Goal: Task Accomplishment & Management: Manage account settings

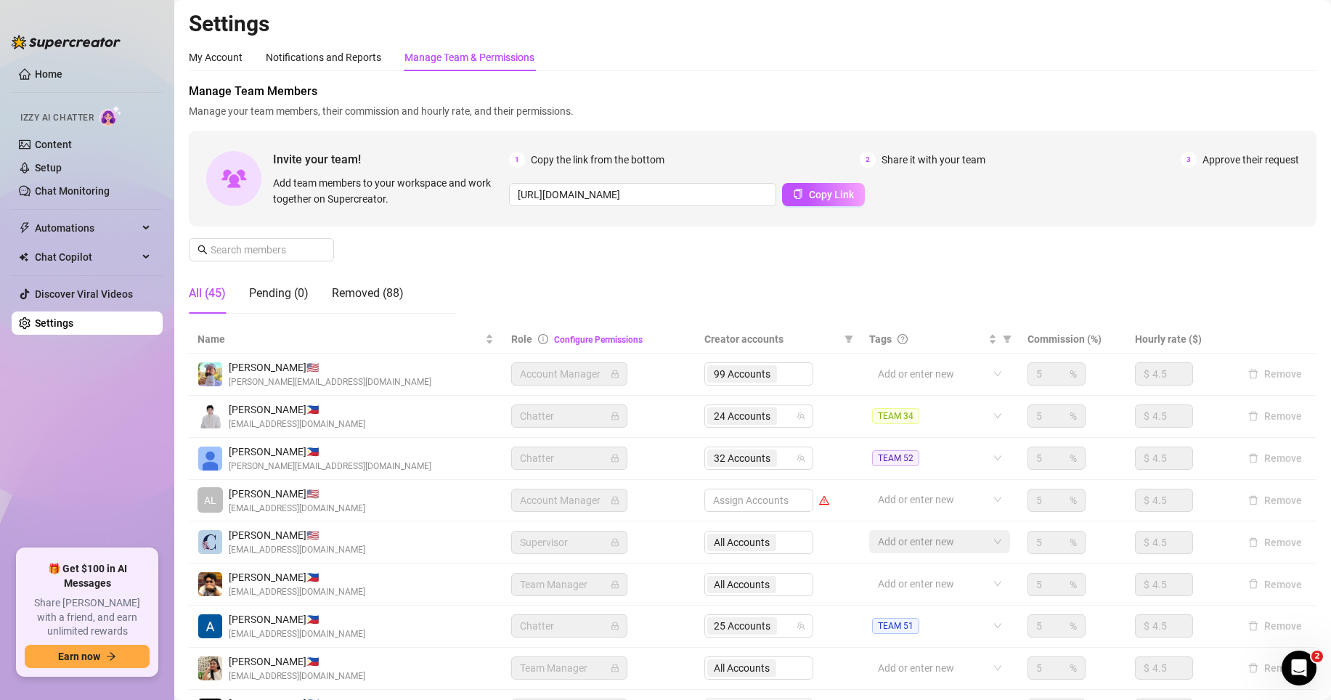
click at [431, 62] on div "My Account Notifications and Reports Manage Team & Permissions" at bounding box center [752, 58] width 1127 height 28
click at [298, 247] on input "text" at bounding box center [262, 250] width 103 height 16
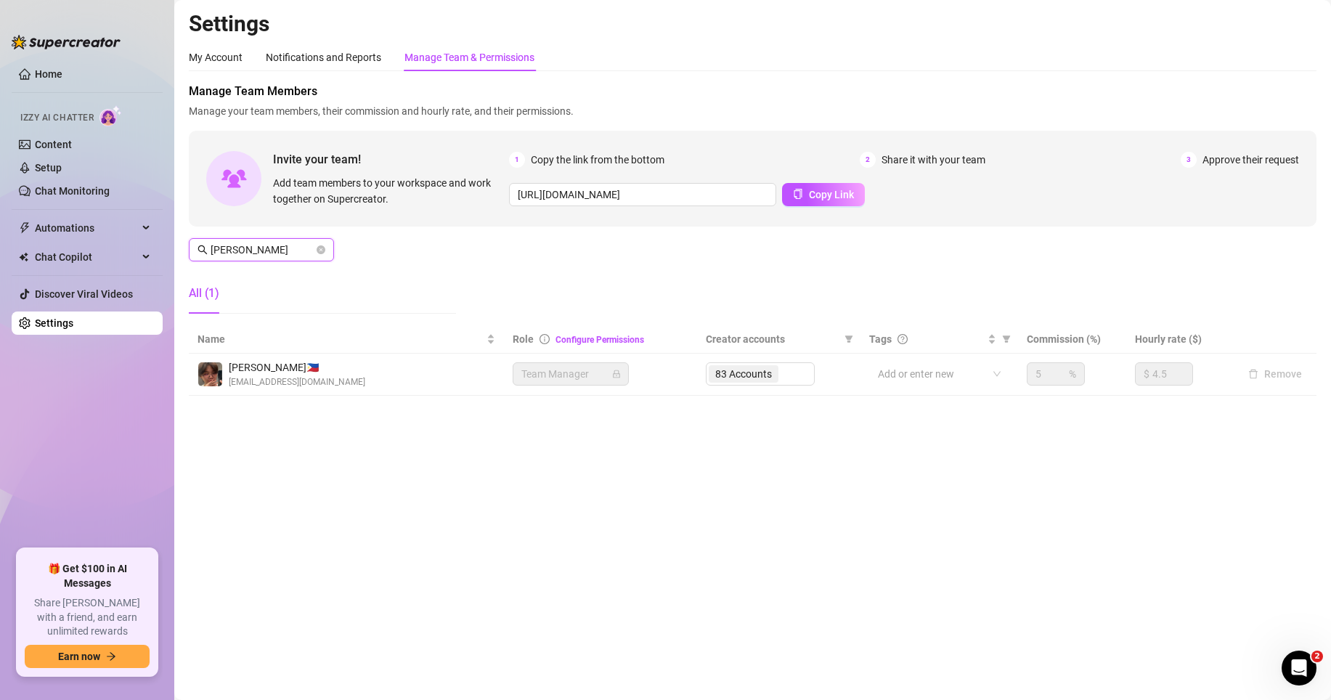
type input "[PERSON_NAME]"
click at [431, 300] on div "83 Accounts" at bounding box center [760, 373] width 109 height 23
drag, startPoint x: 751, startPoint y: 373, endPoint x: 725, endPoint y: 380, distance: 26.9
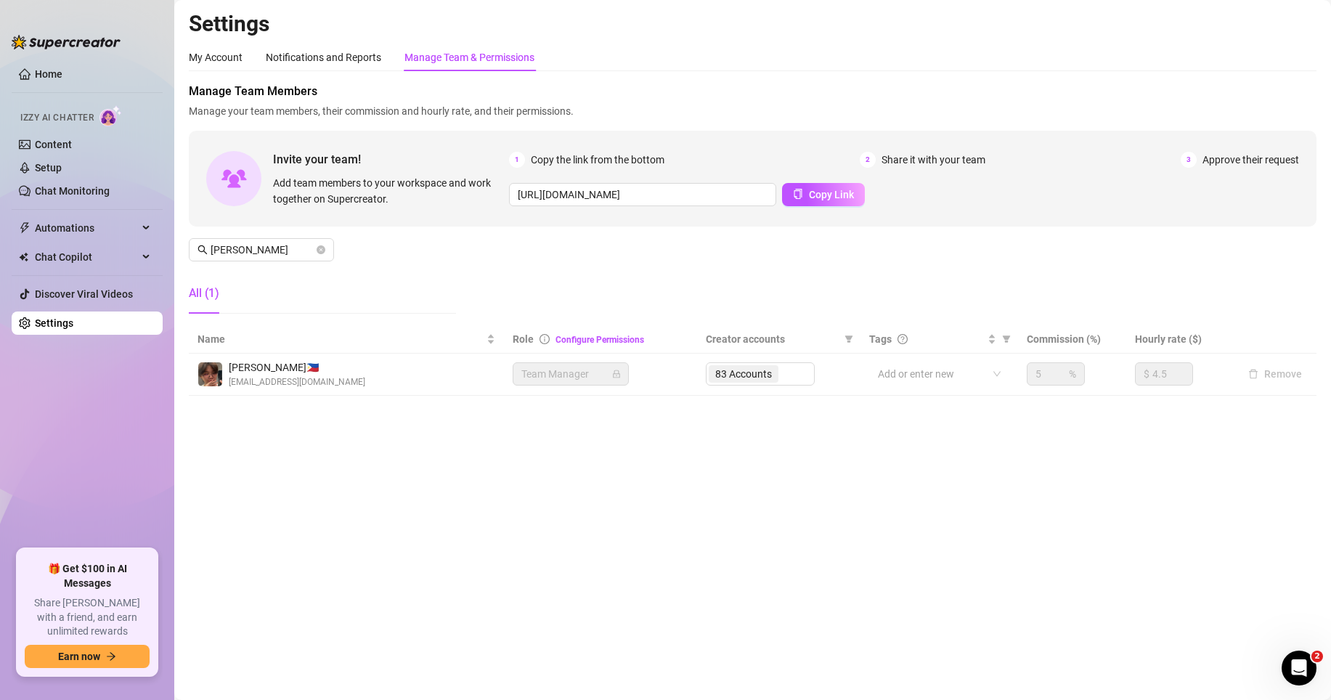
click at [431, 300] on div "83 Accounts" at bounding box center [760, 373] width 109 height 23
drag, startPoint x: 780, startPoint y: 397, endPoint x: 774, endPoint y: 382, distance: 16.6
click at [431, 300] on div "Settings My Account Notifications and Reports Manage Team & Permissions Profile…" at bounding box center [752, 211] width 1127 height 403
click at [431, 300] on div "83 Accounts" at bounding box center [760, 373] width 109 height 23
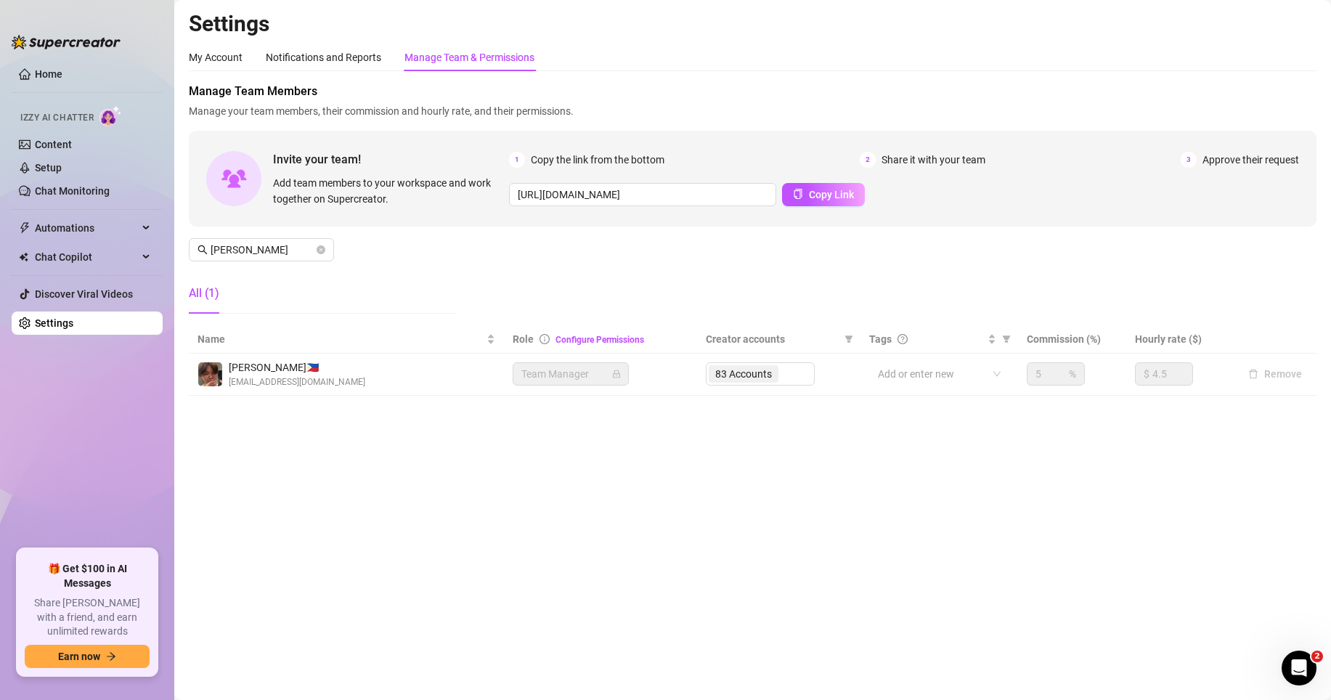
click at [431, 300] on div "83 Accounts" at bounding box center [760, 373] width 109 height 23
drag, startPoint x: 774, startPoint y: 376, endPoint x: 723, endPoint y: 388, distance: 52.1
click at [431, 300] on div "83 Accounts" at bounding box center [760, 373] width 109 height 23
drag, startPoint x: 723, startPoint y: 388, endPoint x: 716, endPoint y: 375, distance: 14.3
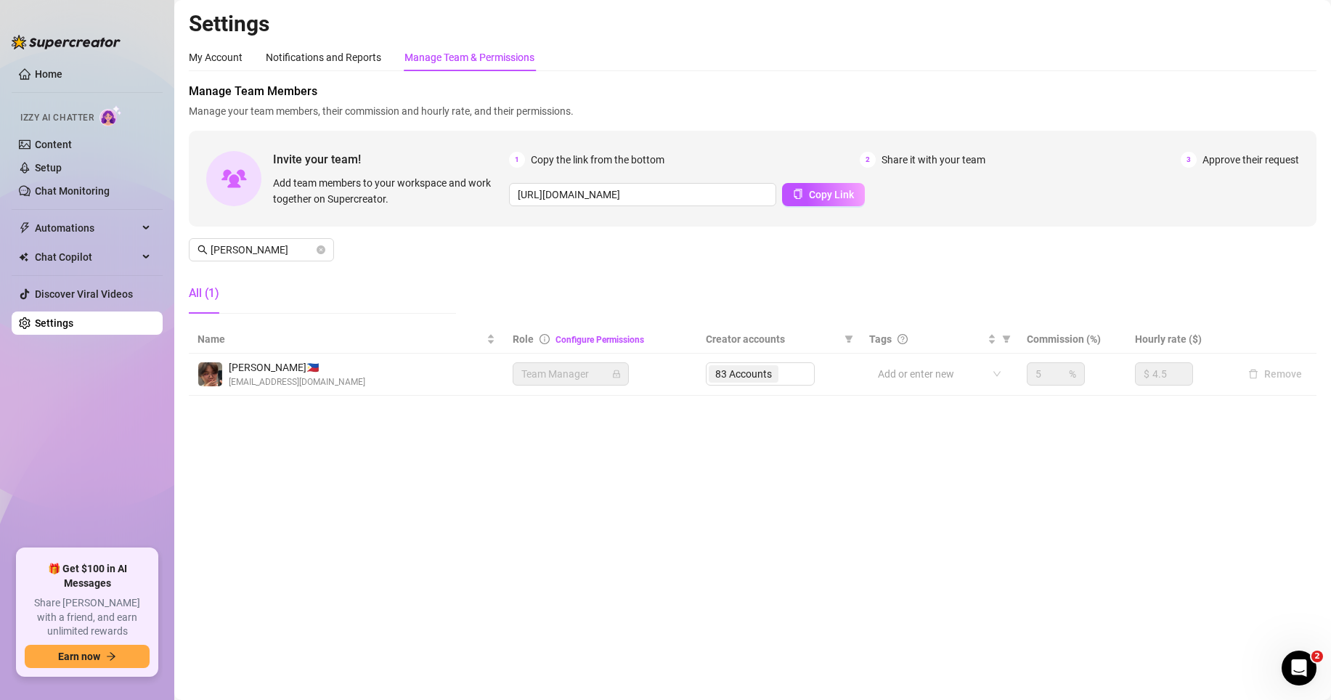
click at [431, 300] on td "83 Accounts" at bounding box center [778, 375] width 163 height 42
click at [431, 300] on div "83 Accounts" at bounding box center [760, 373] width 109 height 23
drag, startPoint x: 709, startPoint y: 364, endPoint x: 759, endPoint y: 368, distance: 50.3
click at [431, 300] on div "83 Accounts" at bounding box center [760, 373] width 109 height 23
drag, startPoint x: 759, startPoint y: 368, endPoint x: 778, endPoint y: 369, distance: 18.9
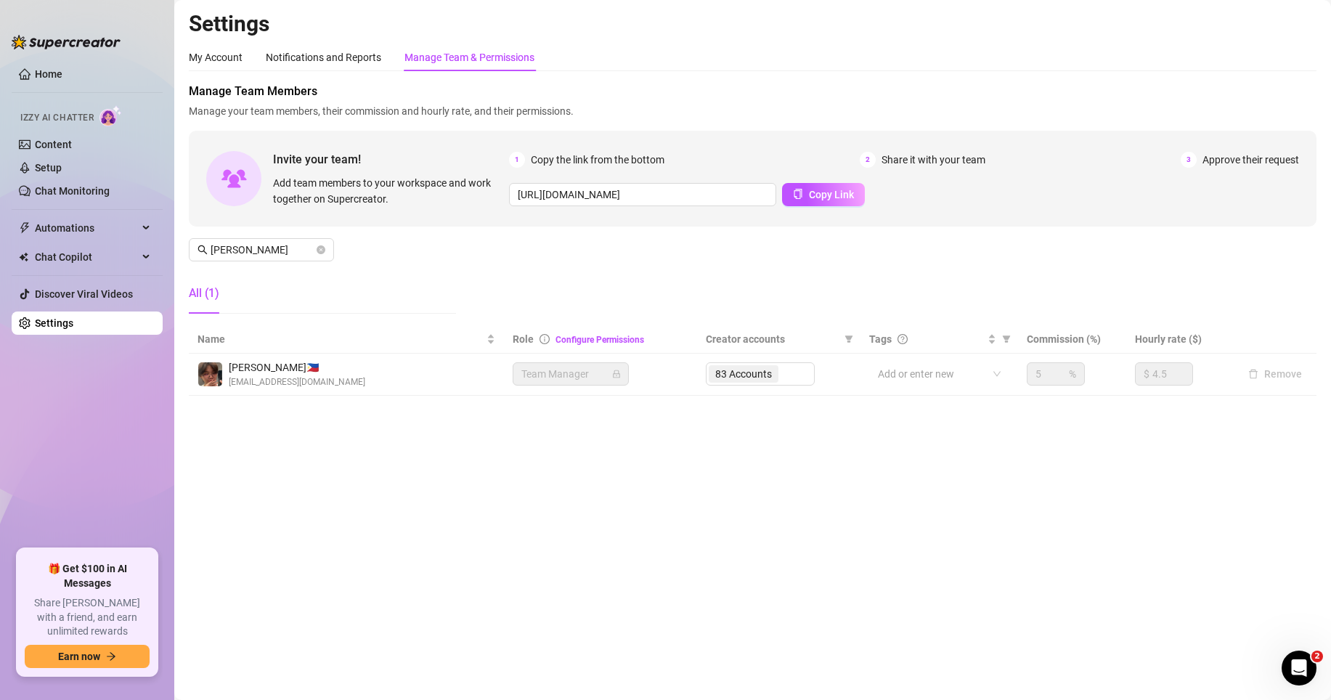
click at [431, 300] on div "83 Accounts" at bounding box center [760, 373] width 109 height 23
click at [431, 300] on table "Name Role Configure Permissions Creator accounts Tags Commission (%) Hourly rat…" at bounding box center [752, 360] width 1127 height 70
click at [431, 300] on div "83 Accounts" at bounding box center [760, 373] width 109 height 23
drag, startPoint x: 791, startPoint y: 372, endPoint x: 782, endPoint y: 372, distance: 9.4
click at [431, 300] on div "83 Accounts" at bounding box center [760, 373] width 109 height 23
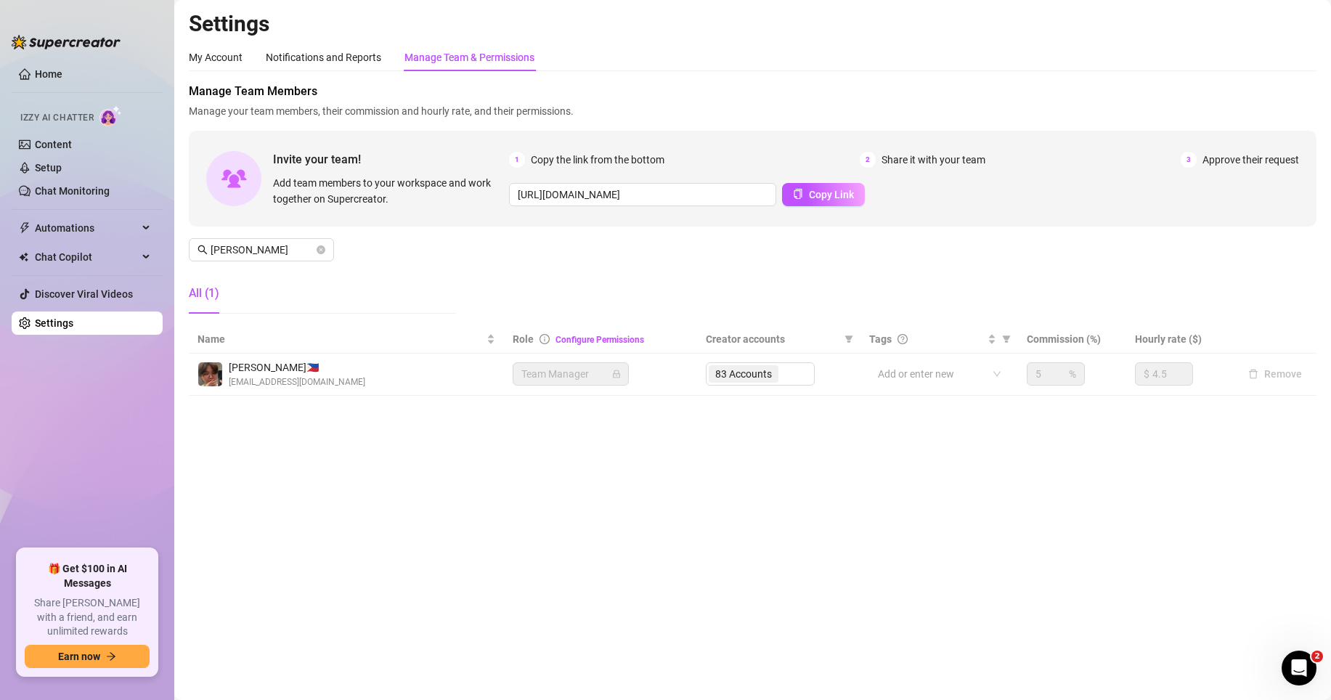
click at [431, 300] on div "83 Accounts" at bounding box center [760, 373] width 109 height 23
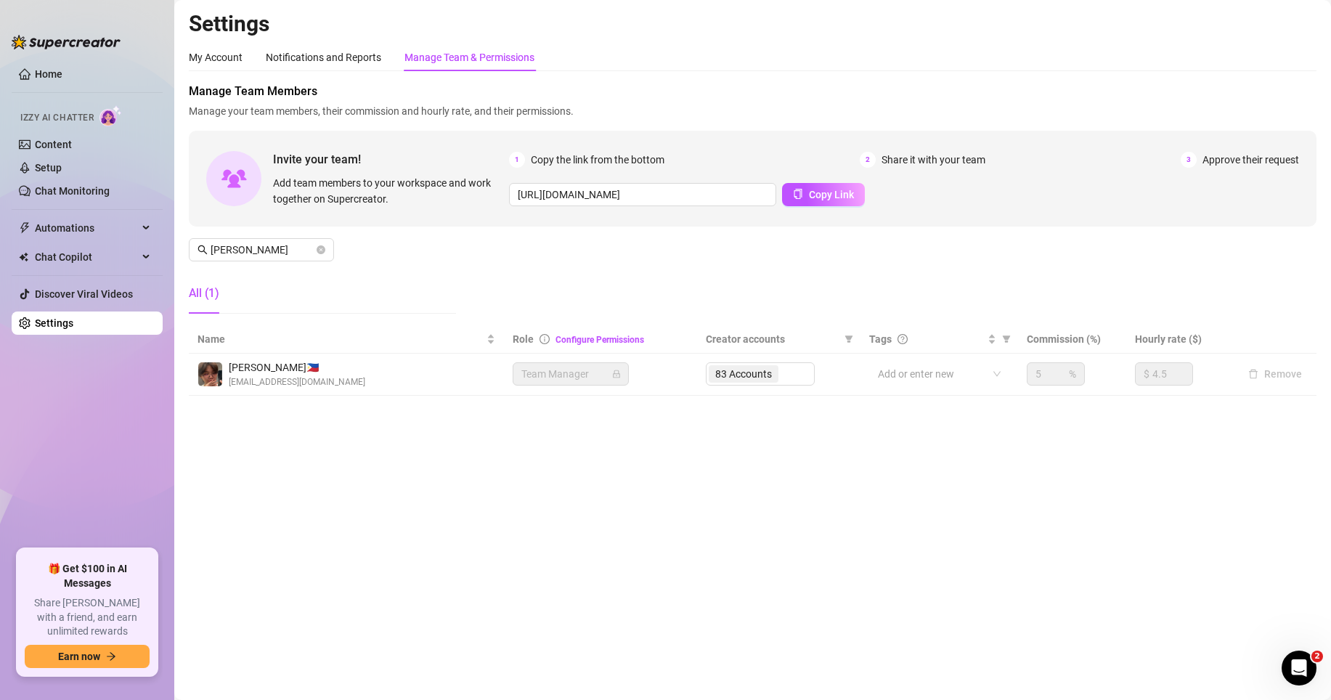
click at [431, 300] on div "83 Accounts" at bounding box center [760, 373] width 109 height 23
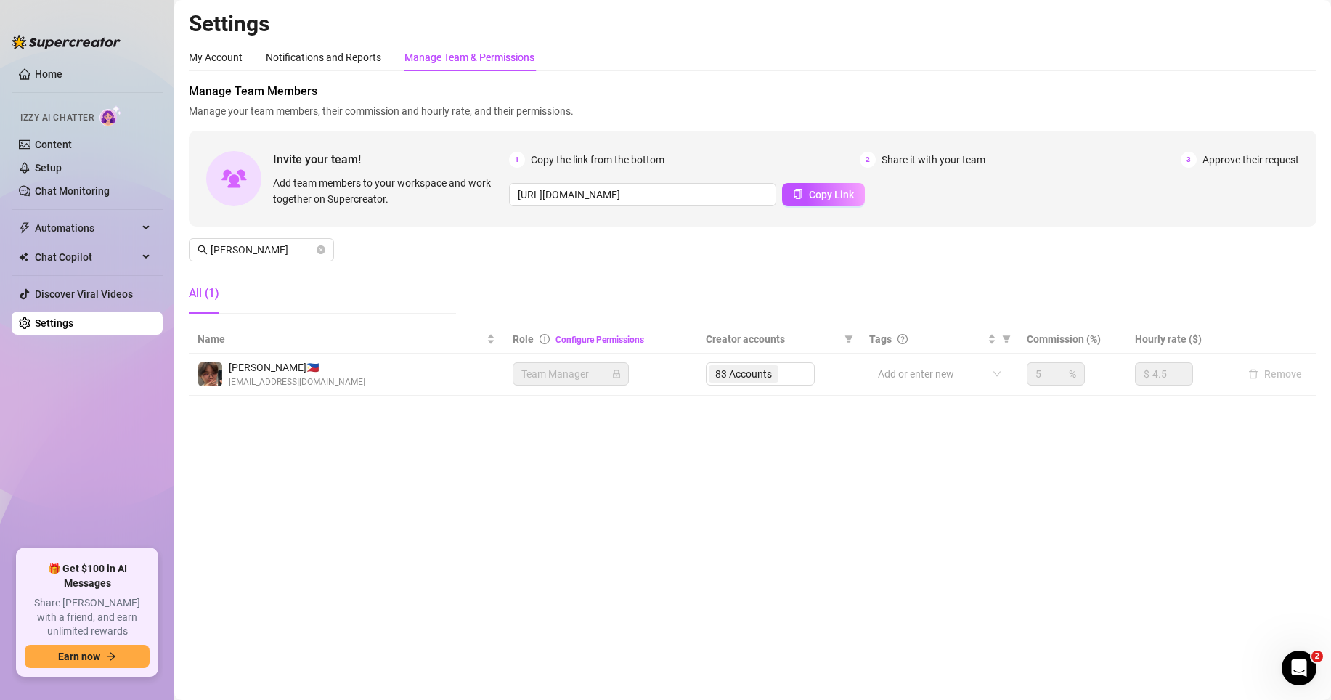
click at [431, 300] on div "83 Accounts" at bounding box center [760, 373] width 109 height 23
drag, startPoint x: 759, startPoint y: 373, endPoint x: 767, endPoint y: 368, distance: 9.5
click at [431, 300] on div "83 Accounts" at bounding box center [760, 373] width 109 height 23
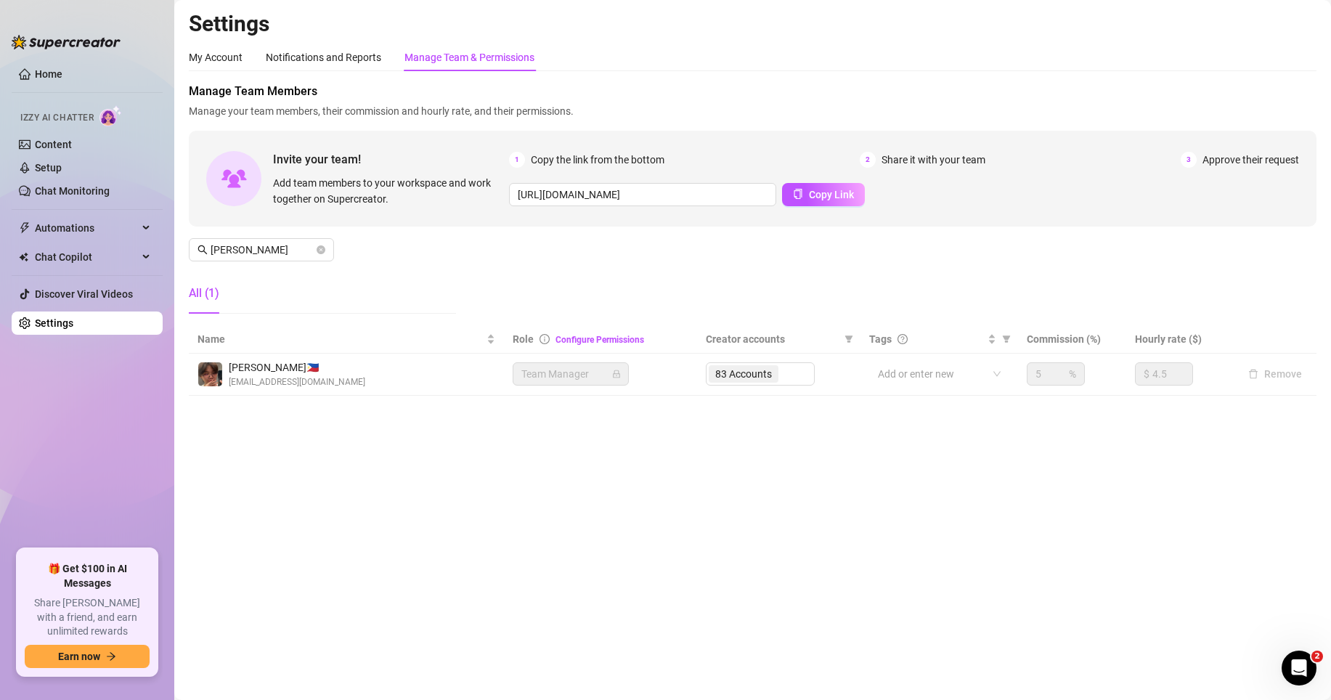
click at [431, 300] on div "83 Accounts" at bounding box center [760, 373] width 109 height 23
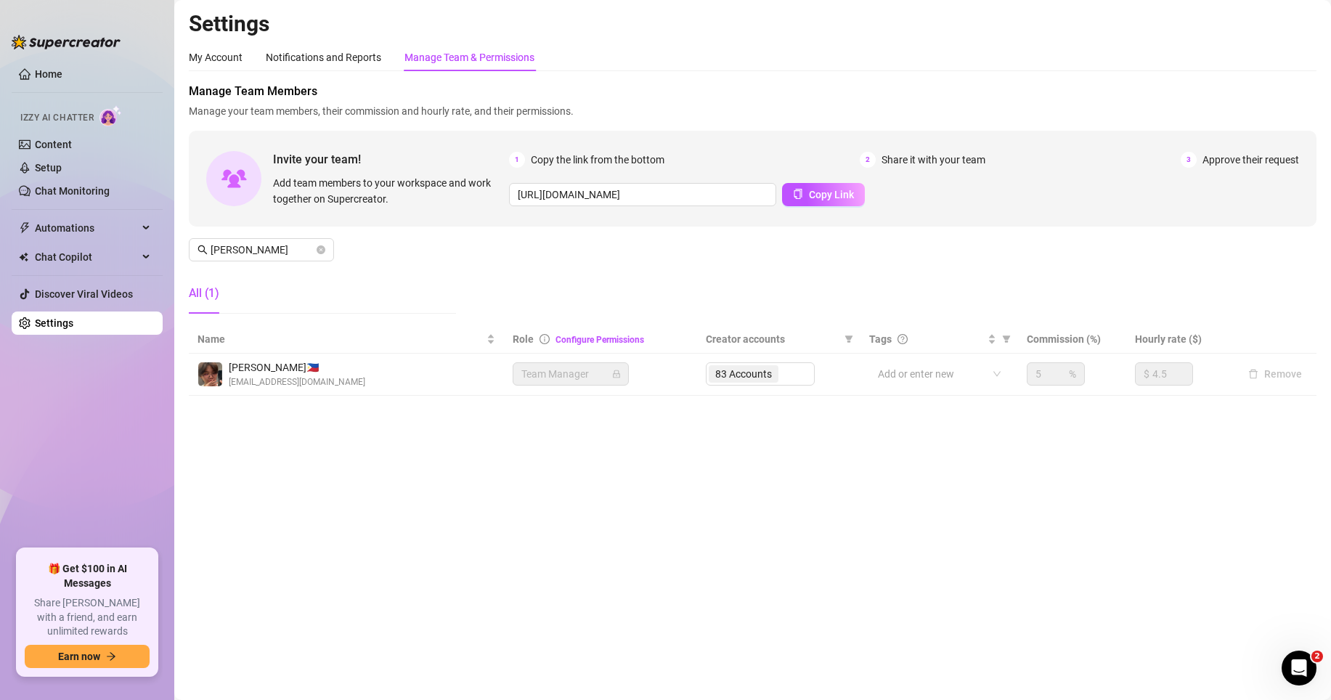
click at [431, 300] on div "83 Accounts" at bounding box center [760, 373] width 109 height 23
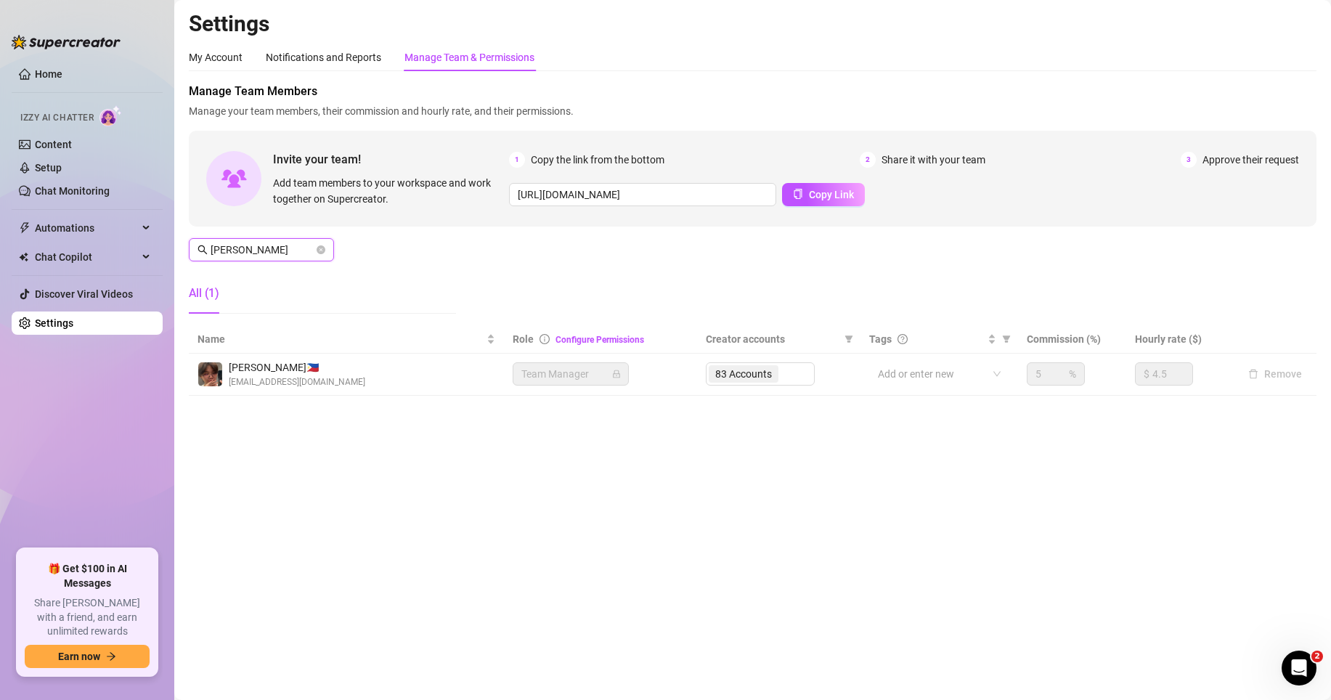
drag, startPoint x: 277, startPoint y: 254, endPoint x: 291, endPoint y: 232, distance: 26.4
click at [281, 248] on input "[PERSON_NAME]" at bounding box center [262, 250] width 103 height 16
type input "adr"
click at [431, 300] on td "82 Accounts" at bounding box center [778, 375] width 163 height 42
click at [431, 300] on span "82 Accounts" at bounding box center [744, 373] width 70 height 17
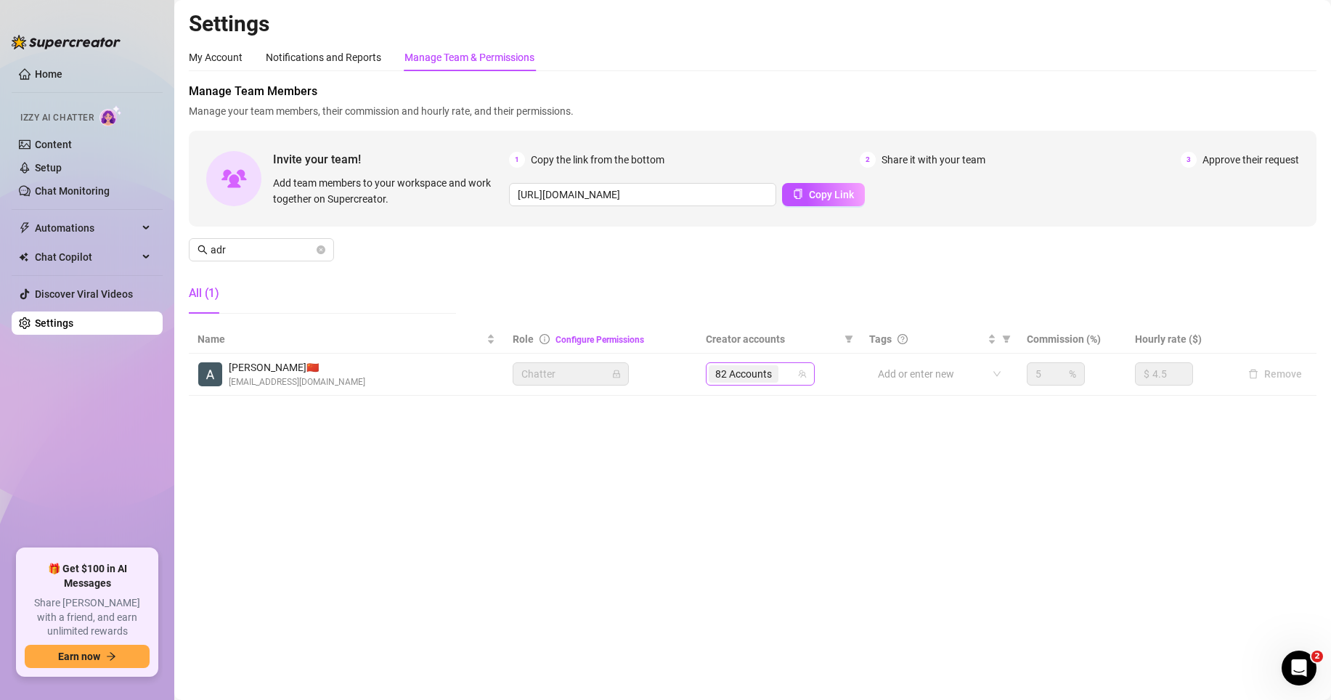
click at [431, 300] on span "82 Accounts" at bounding box center [744, 373] width 70 height 17
drag, startPoint x: 778, startPoint y: 375, endPoint x: 486, endPoint y: 348, distance: 292.4
click at [431, 300] on span "82 Accounts" at bounding box center [744, 373] width 70 height 17
type input "a"
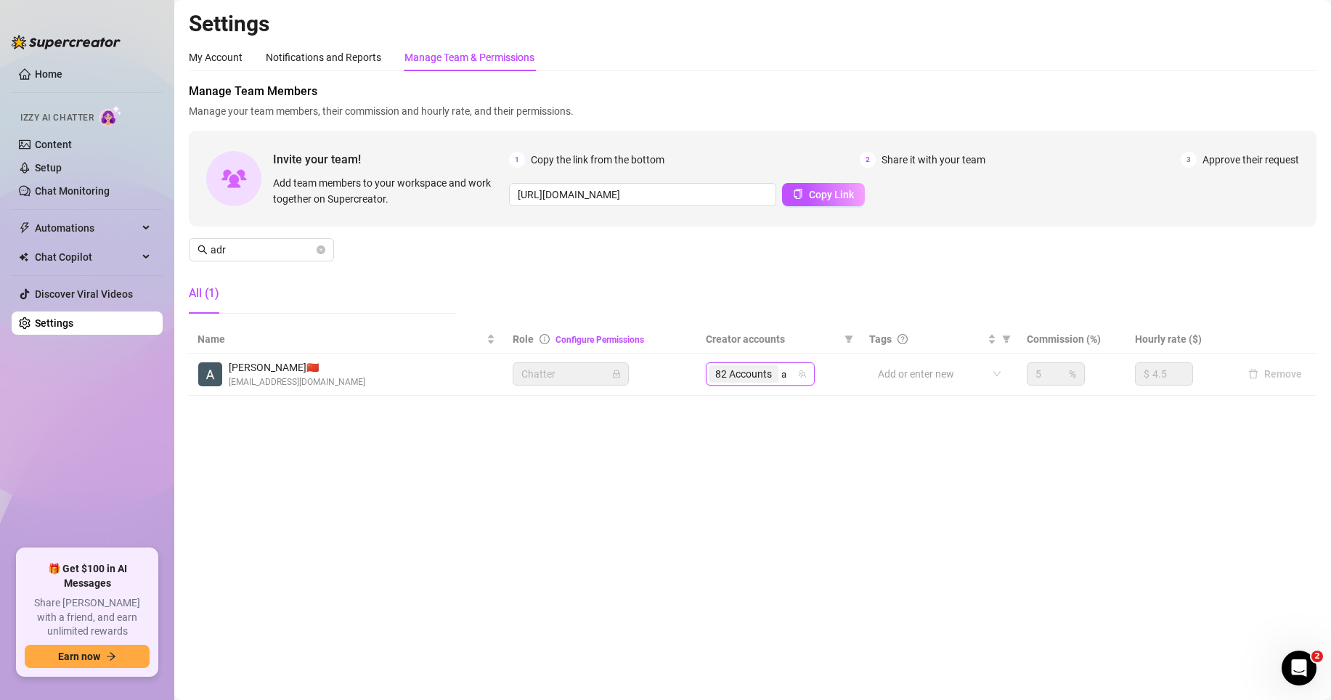
click at [431, 300] on div "Settings My Account Notifications and Reports Manage Team & Permissions Profile…" at bounding box center [752, 211] width 1127 height 403
click at [431, 300] on div "82 Accounts a a" at bounding box center [753, 374] width 88 height 20
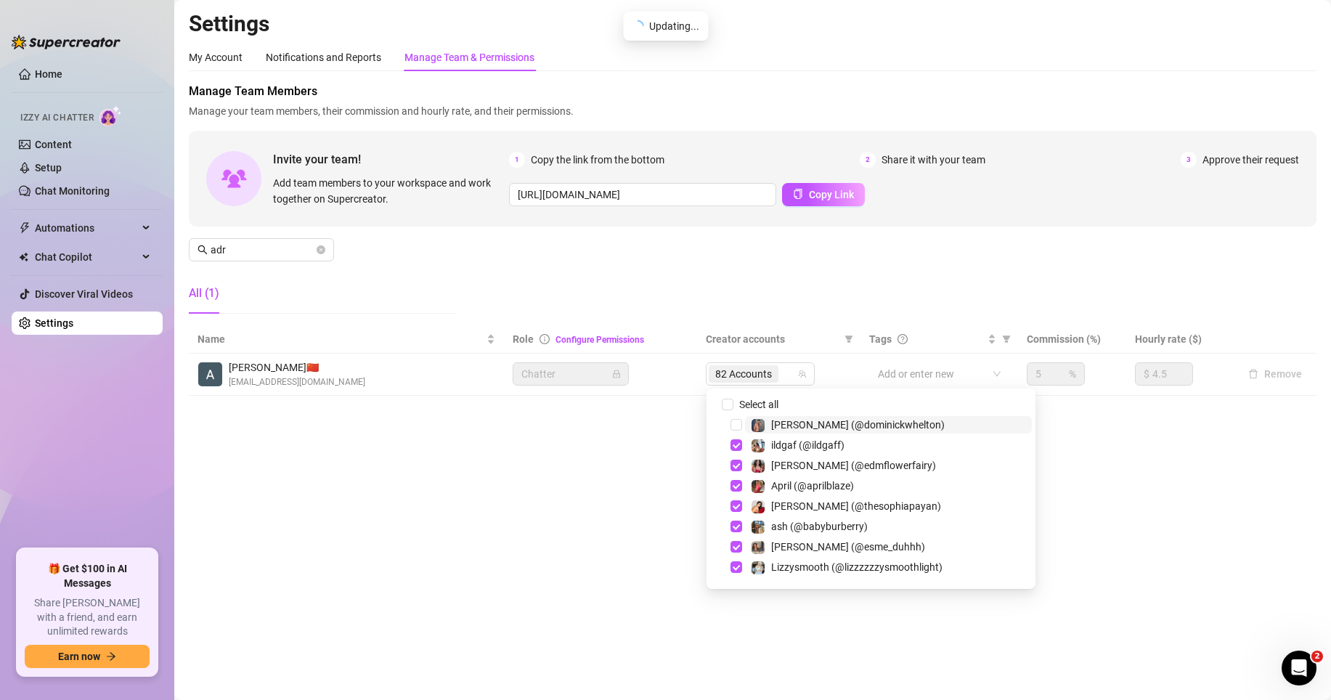
click at [431, 300] on main "Settings My Account Notifications and Reports Manage Team & Permissions Profile…" at bounding box center [752, 350] width 1156 height 700
click at [431, 300] on span "Creator accounts" at bounding box center [772, 339] width 133 height 16
